Goal: Task Accomplishment & Management: Manage account settings

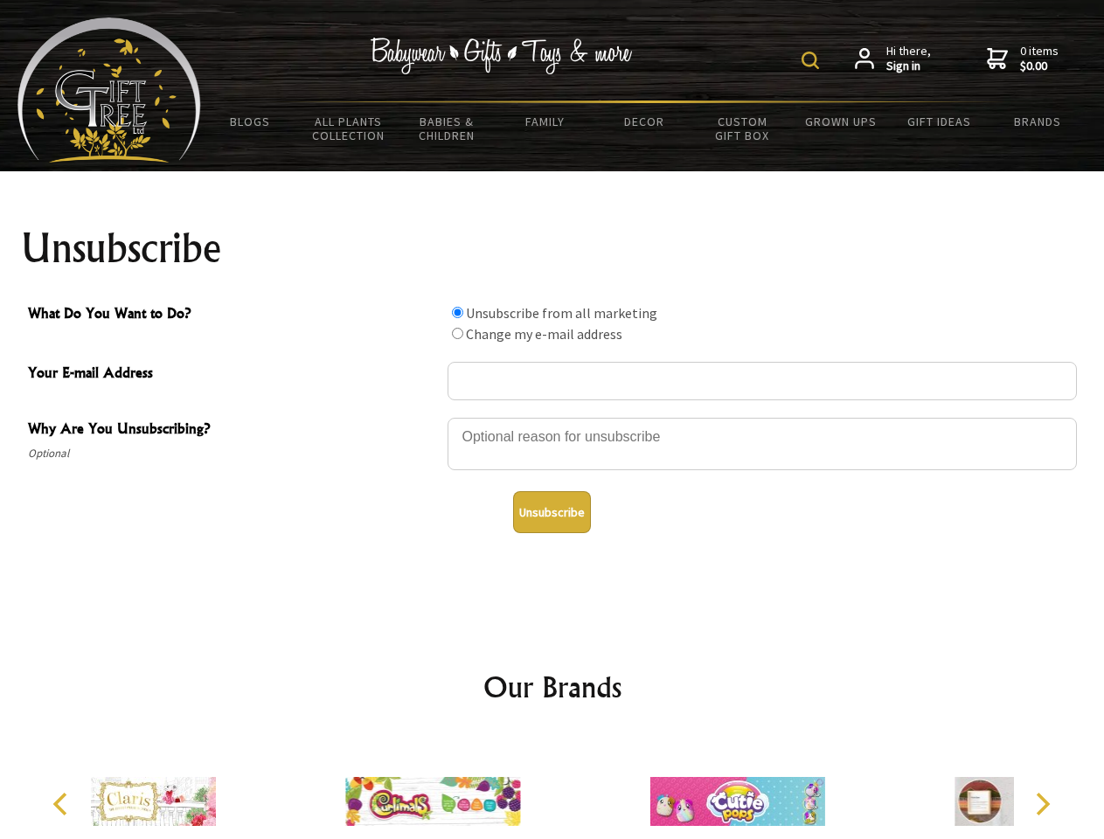
click at [813, 60] on img at bounding box center [809, 60] width 17 height 17
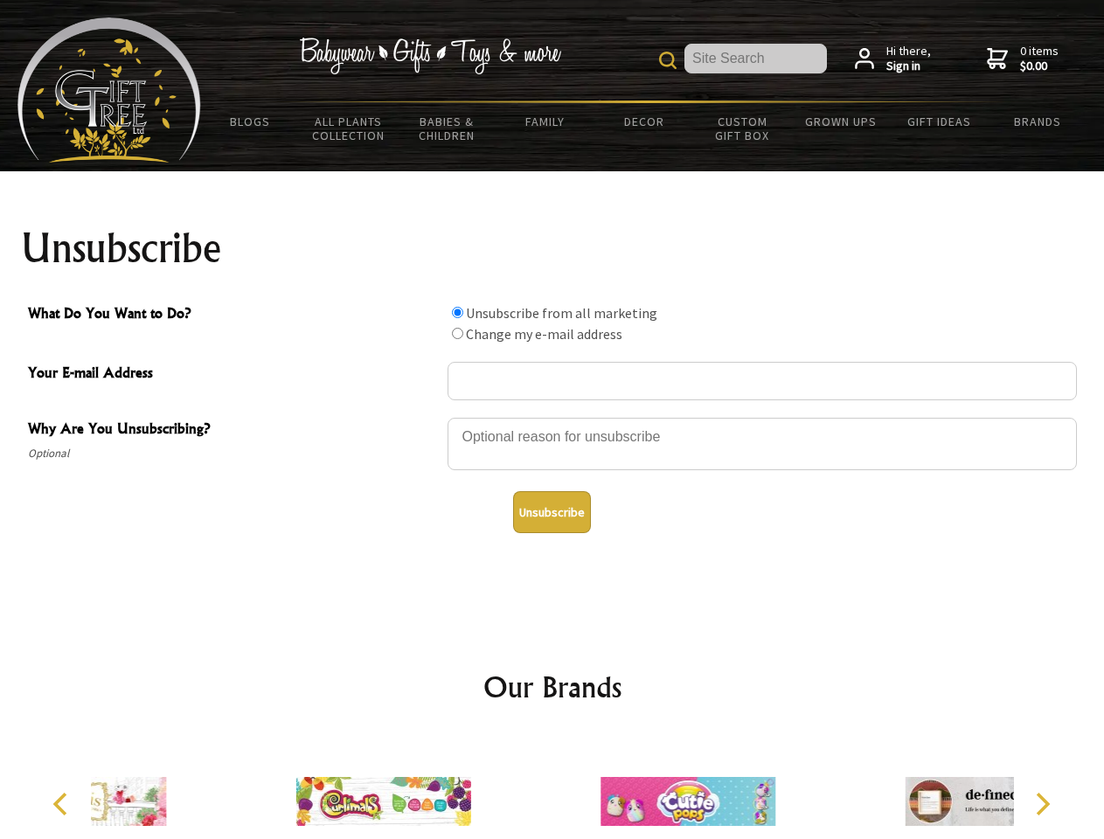
click at [552, 417] on div at bounding box center [761, 446] width 629 height 61
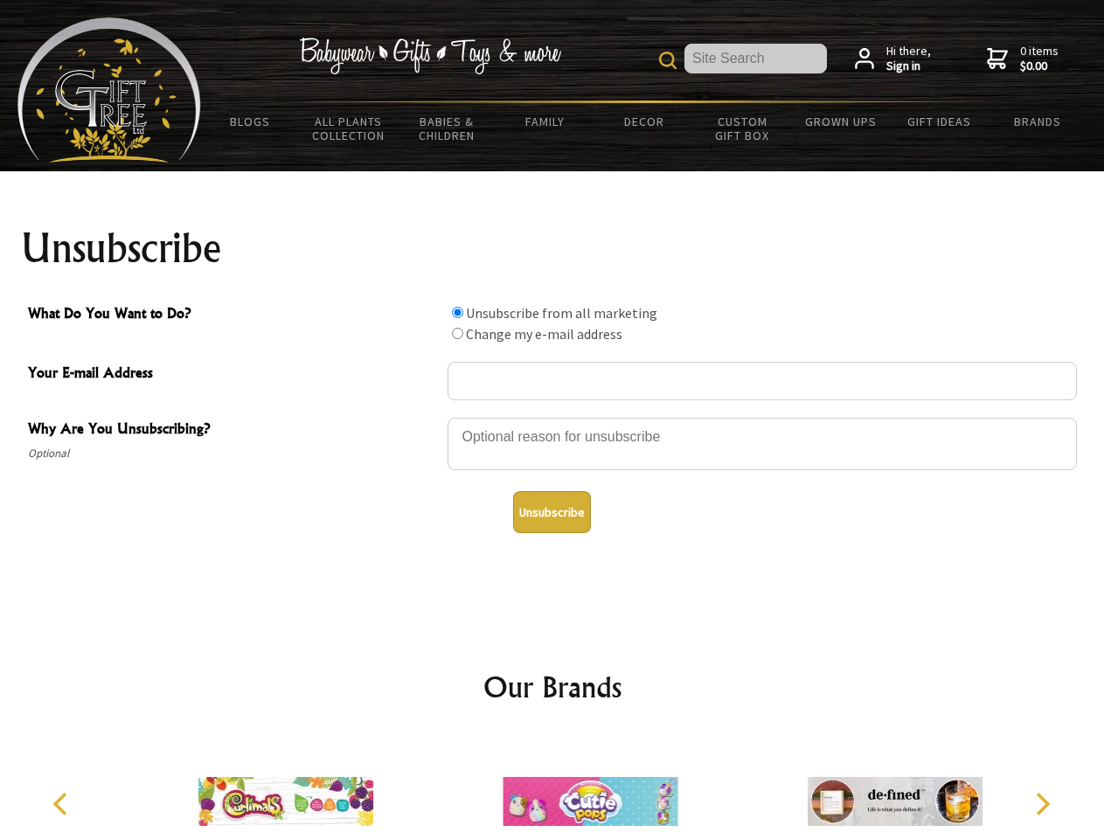
click at [457, 312] on input "What Do You Want to Do?" at bounding box center [457, 312] width 11 height 11
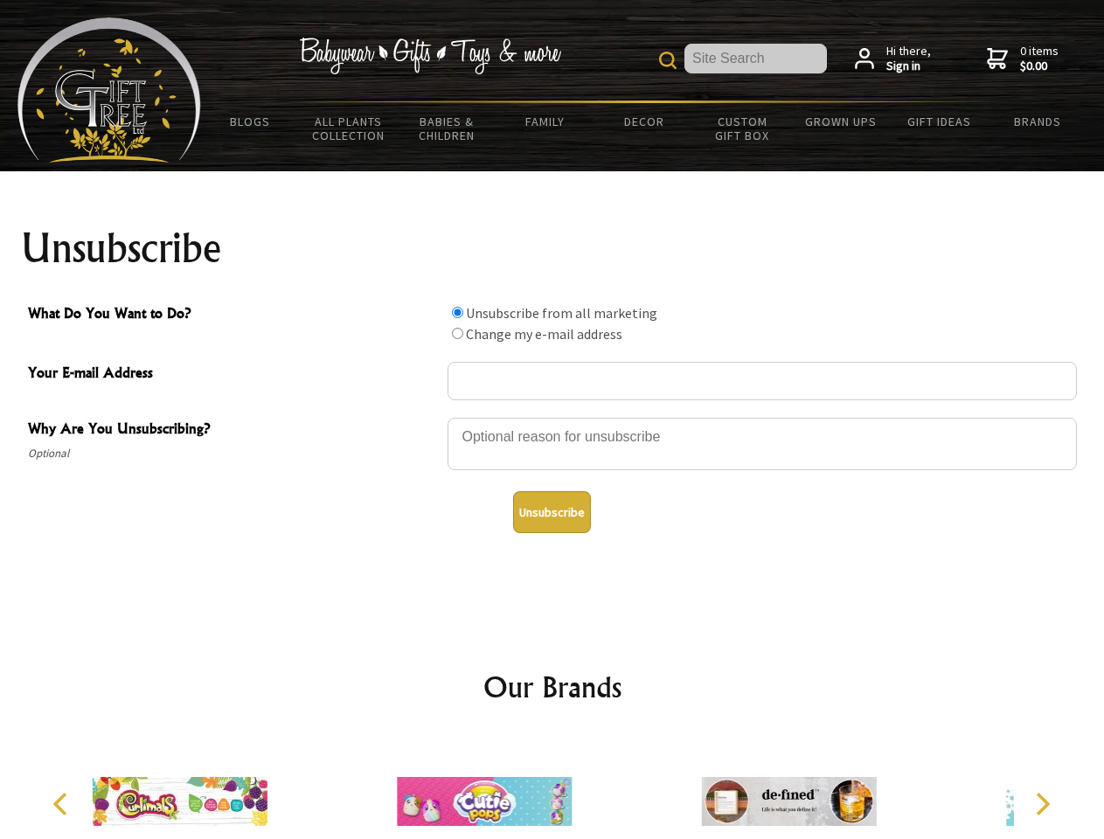
click at [457, 333] on input "What Do You Want to Do?" at bounding box center [457, 333] width 11 height 11
radio input "true"
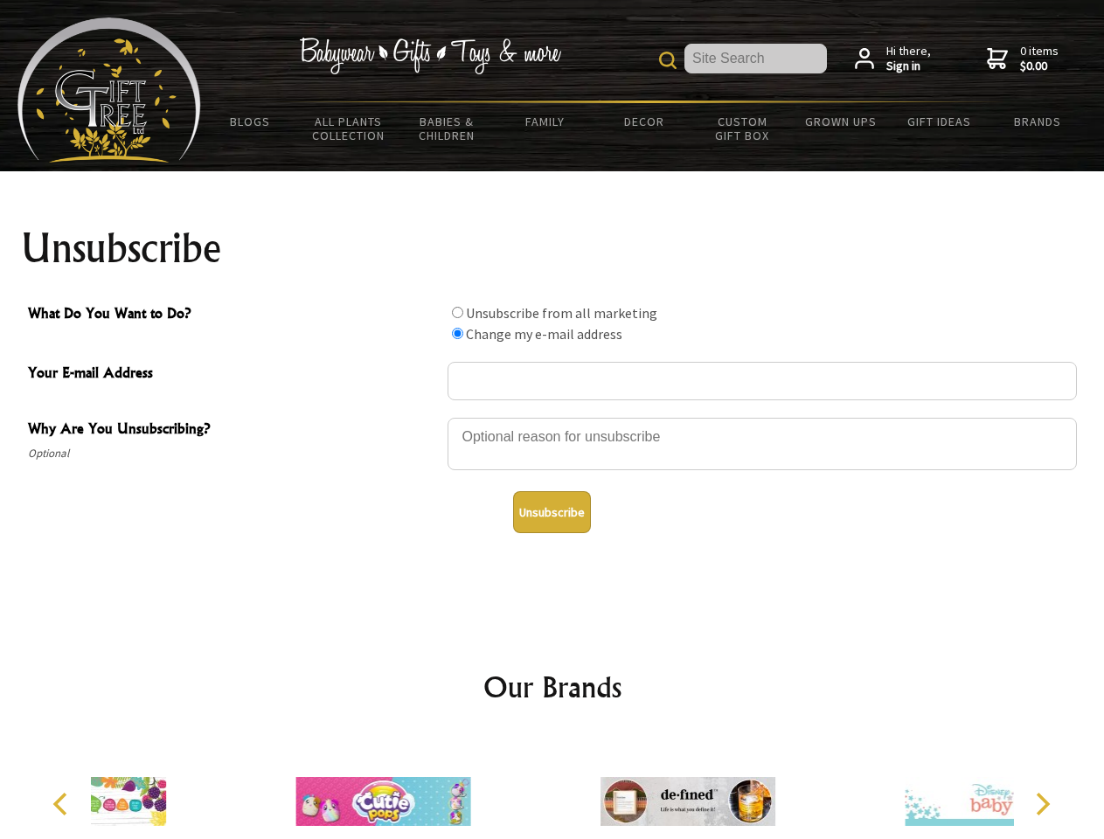
click at [551, 512] on button "Unsubscribe" at bounding box center [552, 512] width 78 height 42
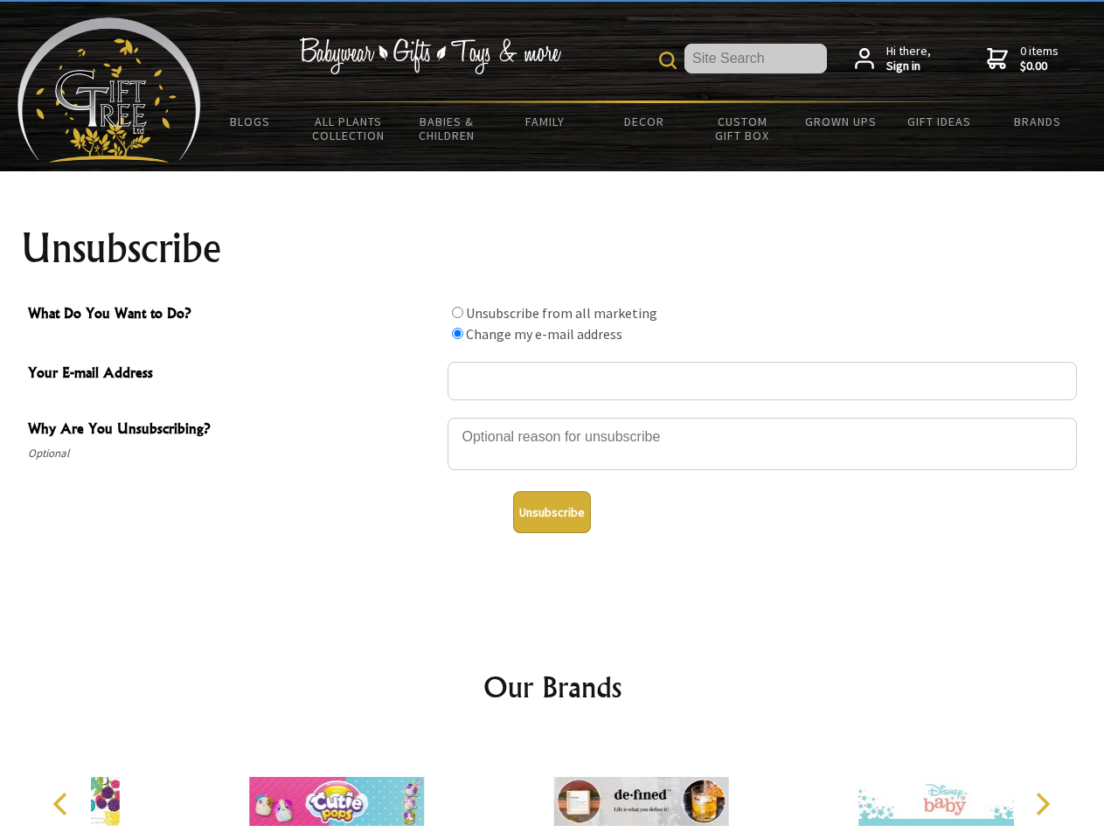
click at [552, 787] on div at bounding box center [641, 804] width 304 height 136
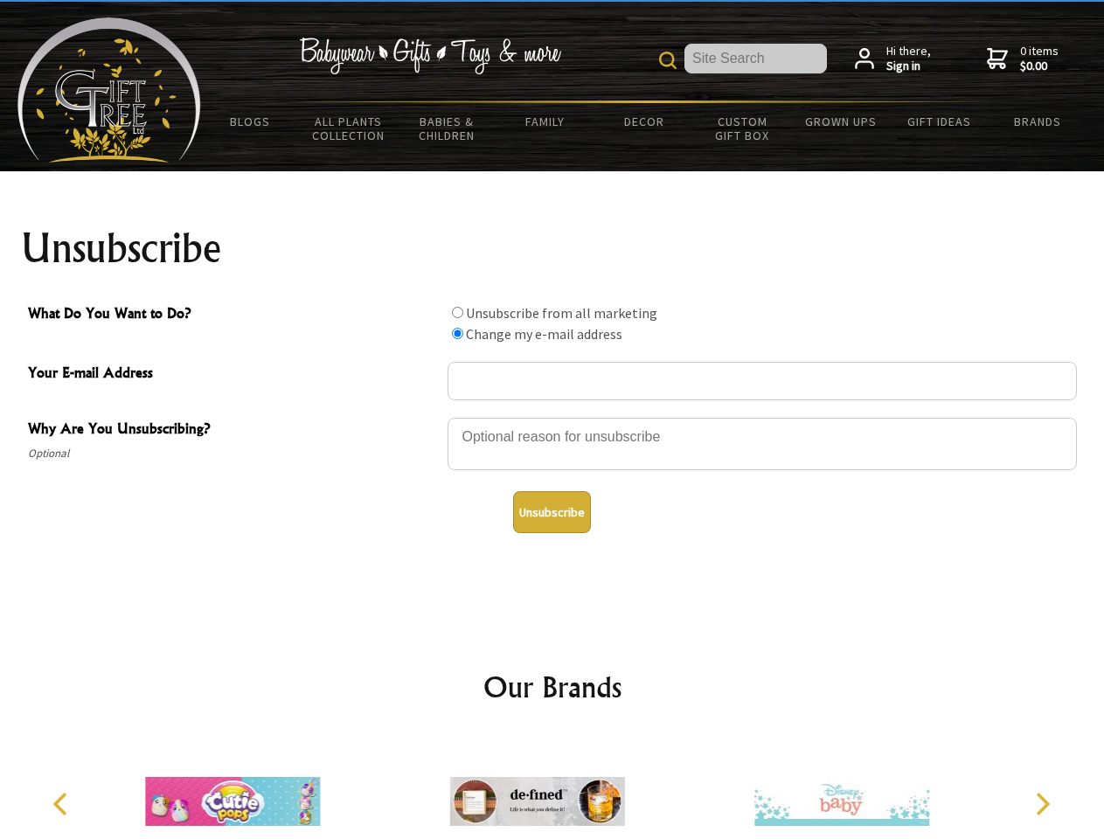
click at [63, 804] on icon "Previous" at bounding box center [62, 804] width 23 height 23
click at [1042, 804] on icon "Next" at bounding box center [1041, 804] width 23 height 23
